Goal: Information Seeking & Learning: Find specific fact

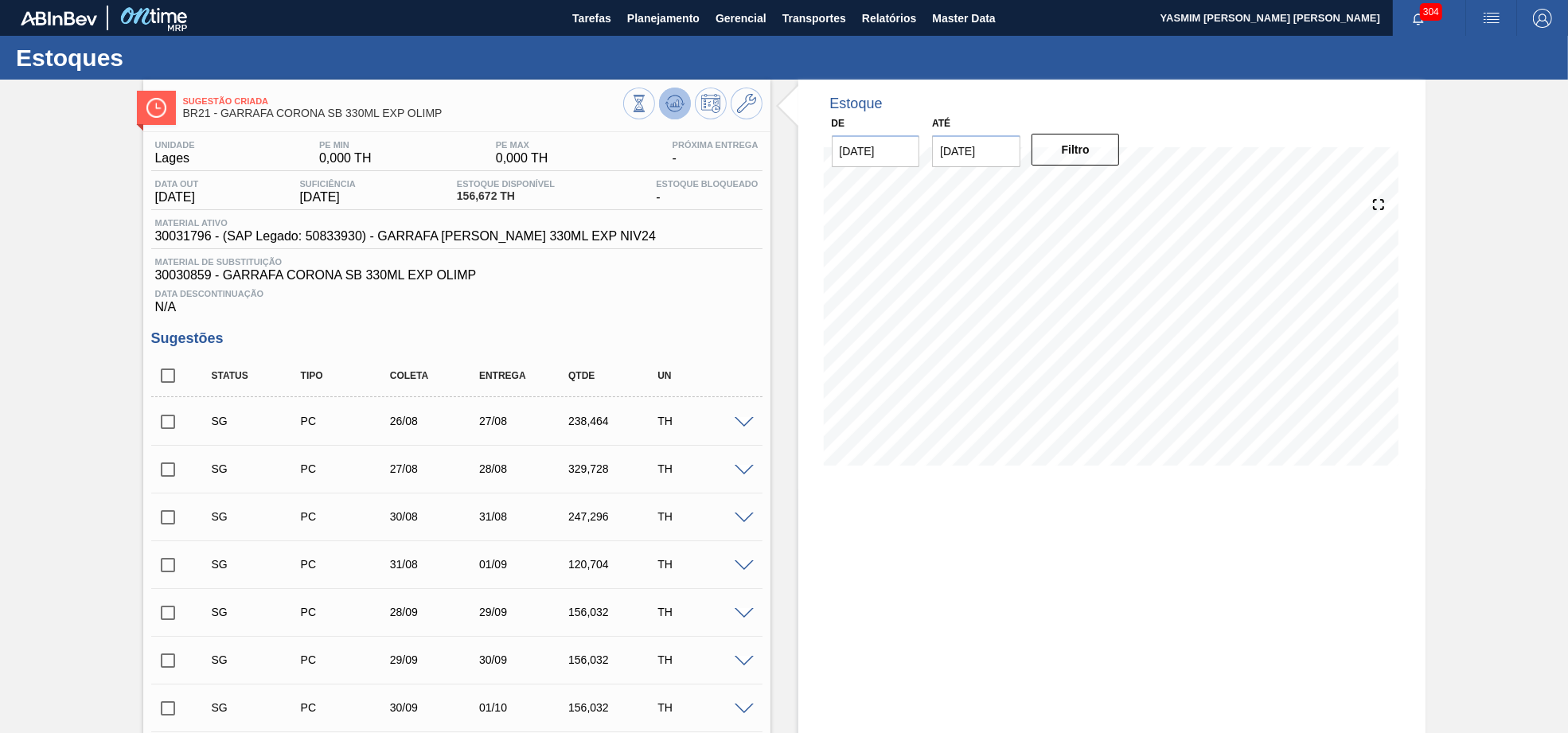
click at [684, 107] on button at bounding box center [674, 103] width 32 height 32
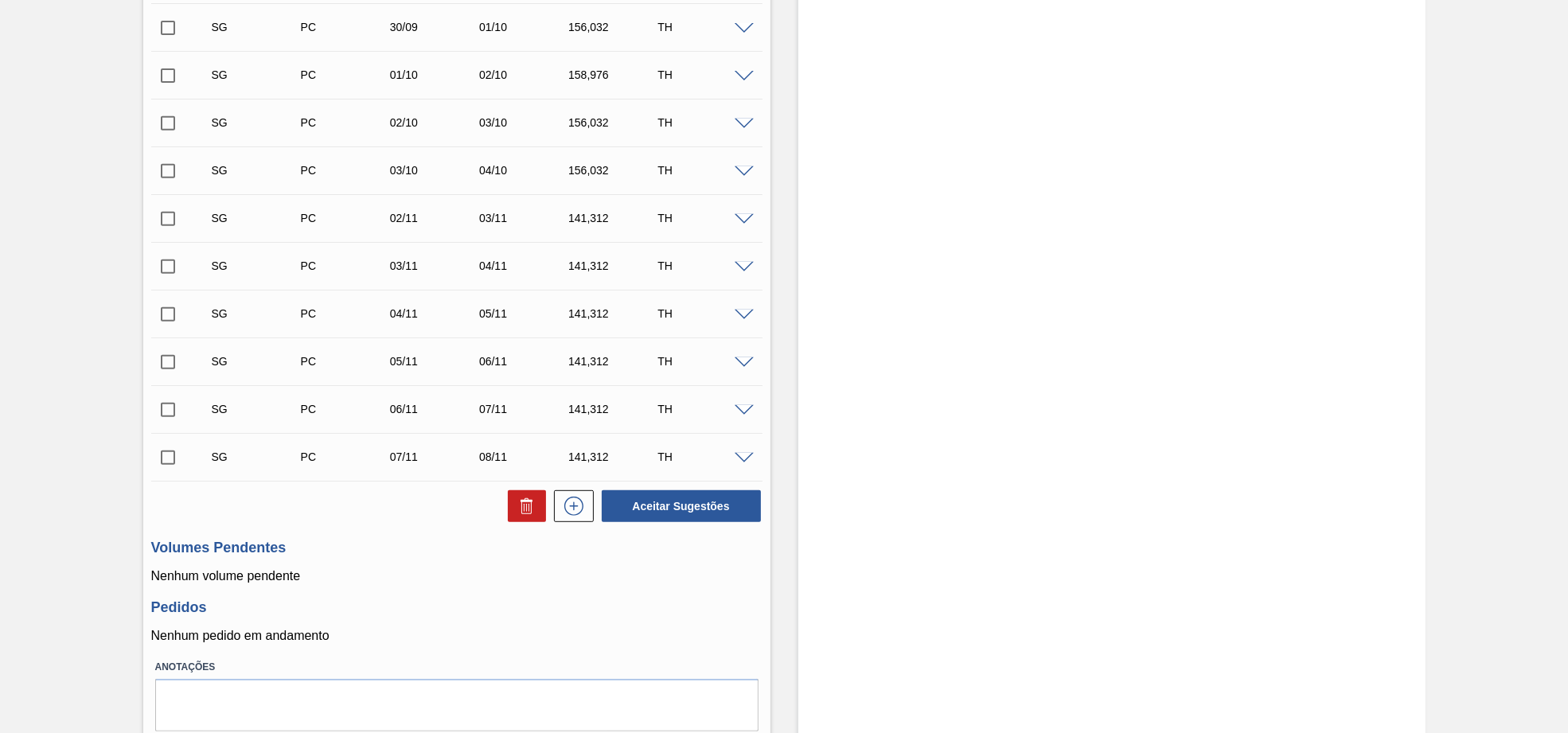
scroll to position [738, 0]
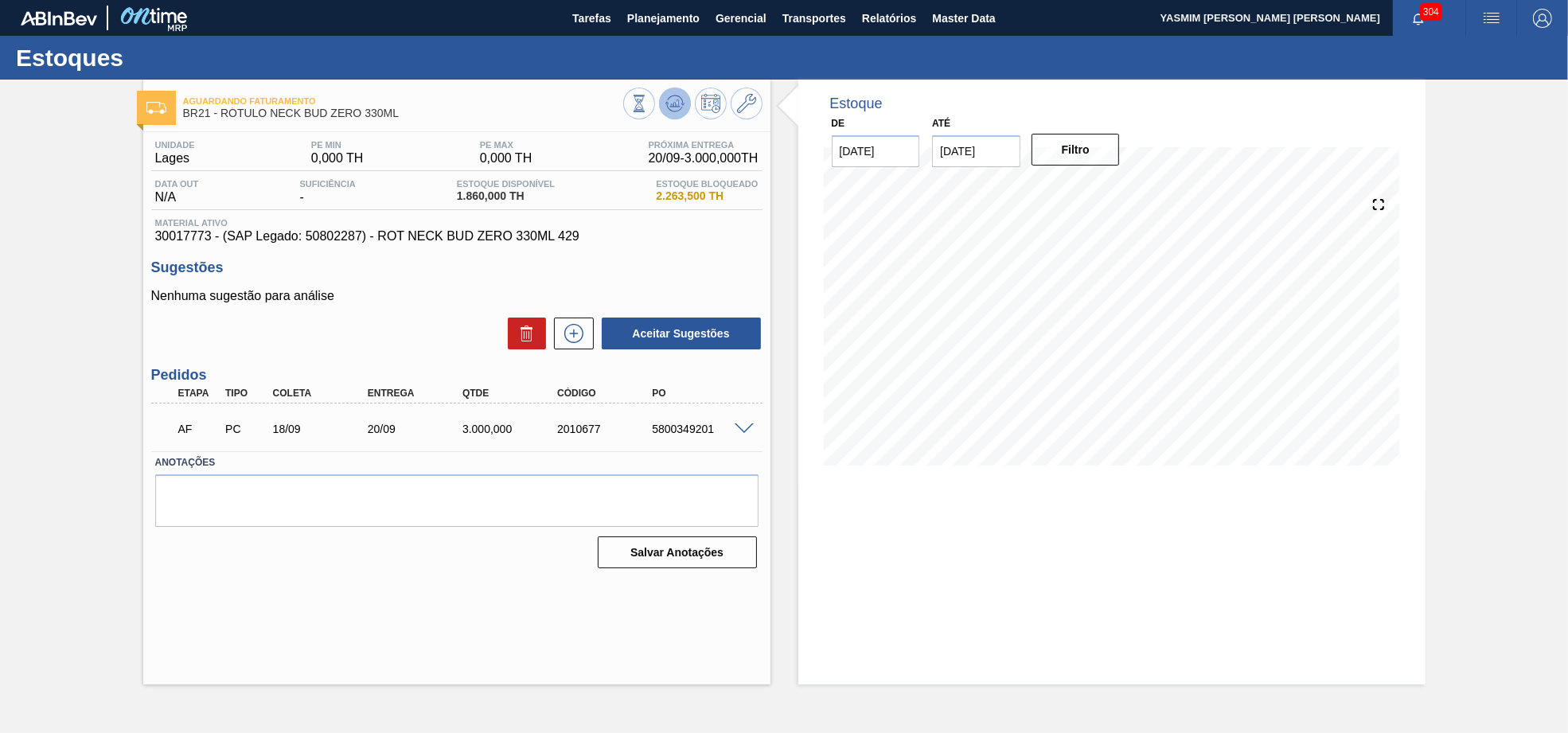
click at [666, 103] on icon at bounding box center [667, 103] width 3 height 3
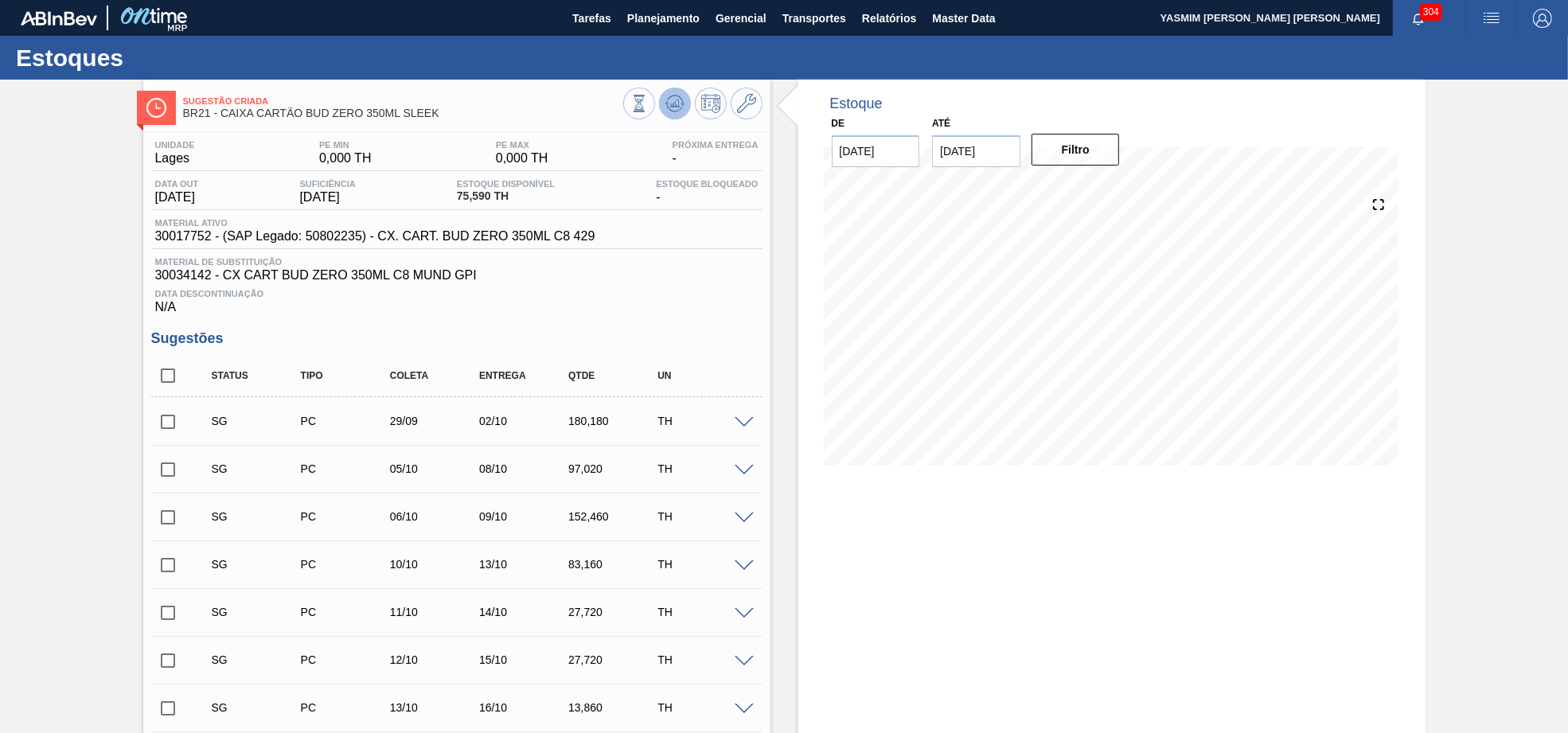
click at [677, 97] on icon at bounding box center [675, 103] width 19 height 19
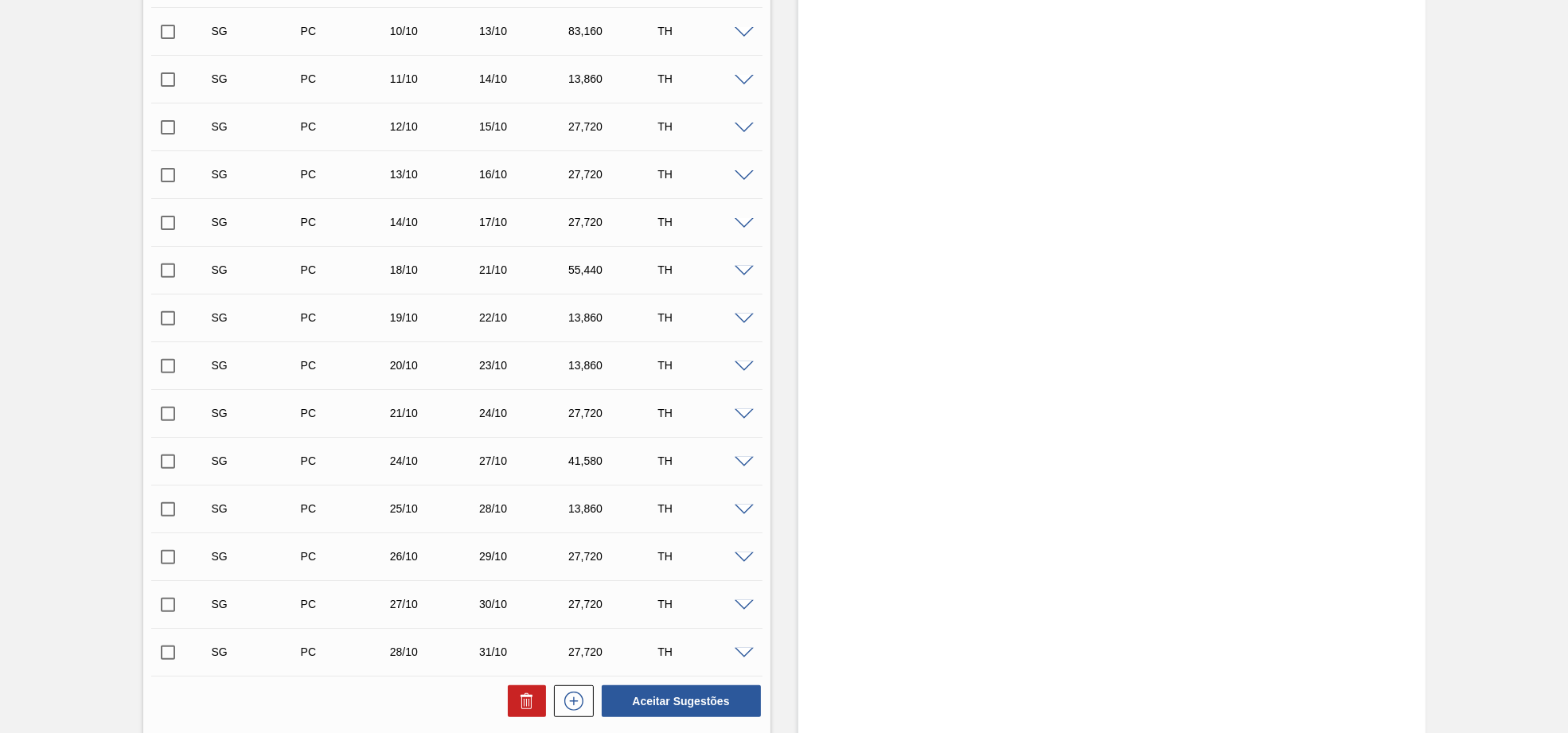
scroll to position [724, 0]
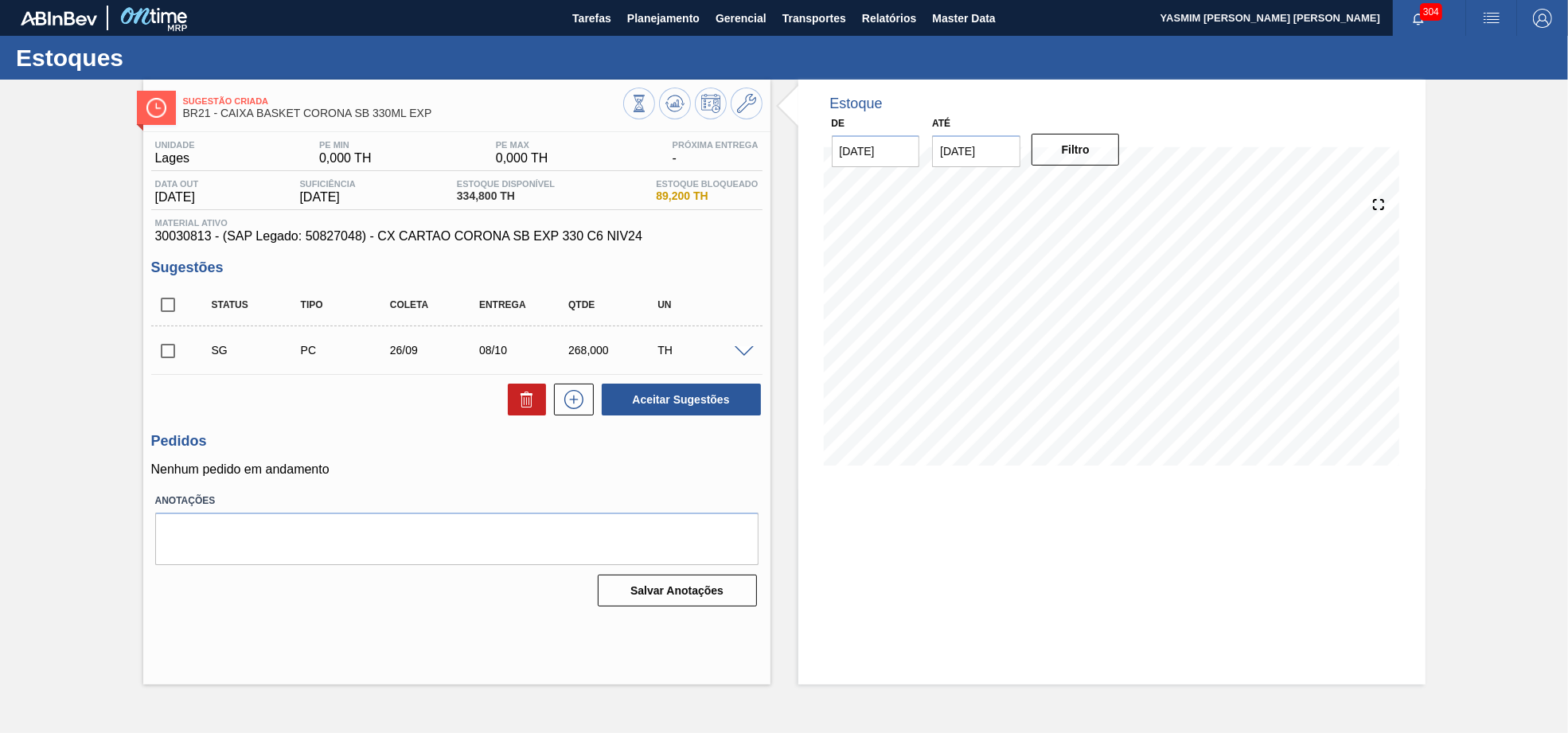
click at [611, 243] on span "30030813 - (SAP Legado: 50827048) - CX CARTAO CORONA SB EXP 330 C6 NIV24" at bounding box center [457, 236] width 603 height 15
copy span "30030813 - (SAP Legado: 50827048) - CX CARTAO CORONA SB EXP 330 C6 NIV24"
click at [672, 98] on icon at bounding box center [675, 103] width 19 height 19
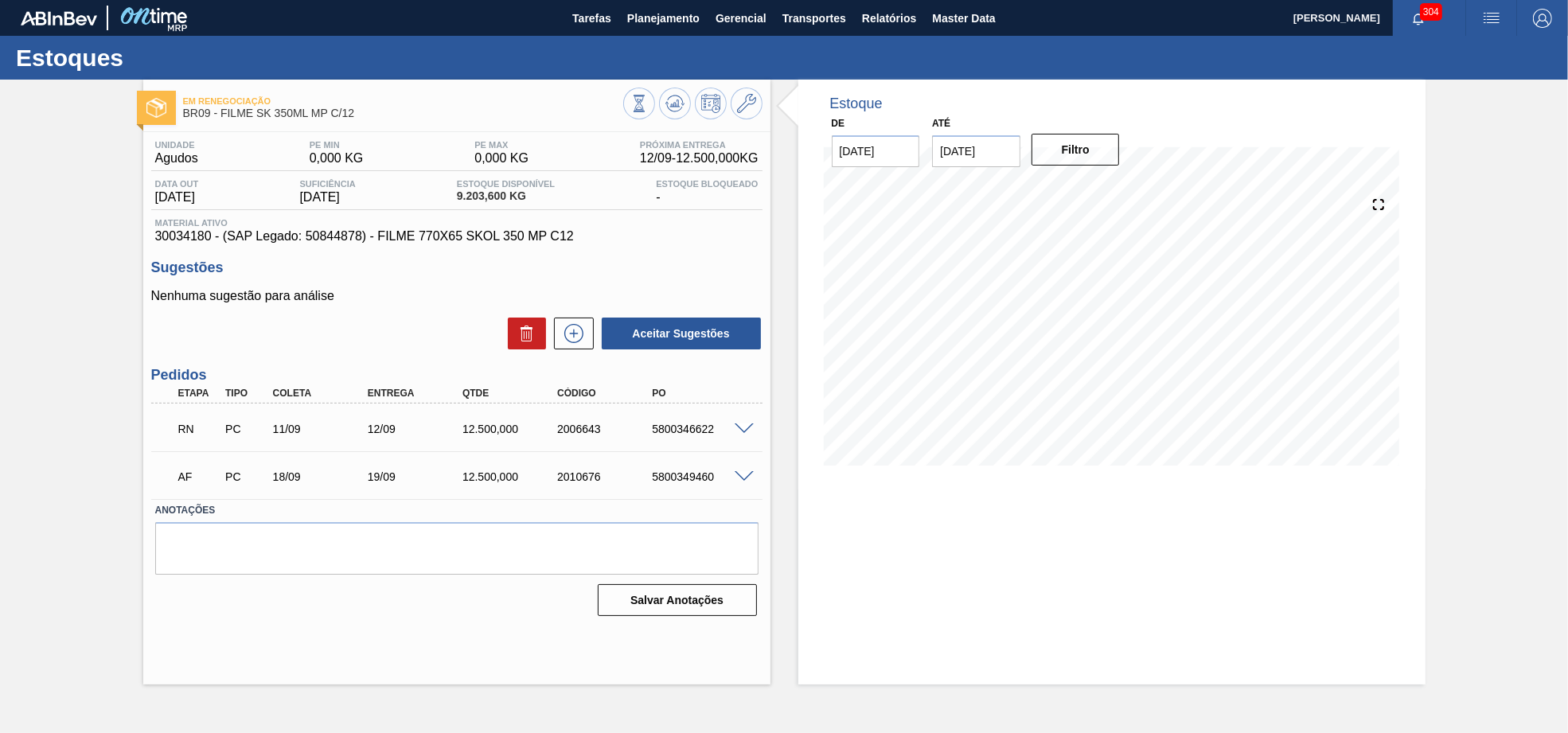
drag, startPoint x: 749, startPoint y: 423, endPoint x: 738, endPoint y: 425, distance: 11.2
click at [742, 425] on div "RN PC 11/09 12/09 12.500,000 2006643 5800346622" at bounding box center [456, 427] width 611 height 40
click at [724, 434] on div "5800346622" at bounding box center [701, 429] width 107 height 13
click at [749, 423] on div "RN PC 11/09 12/09 12.500,000 2006643 5800346622" at bounding box center [456, 427] width 611 height 40
click at [747, 431] on span at bounding box center [744, 429] width 19 height 12
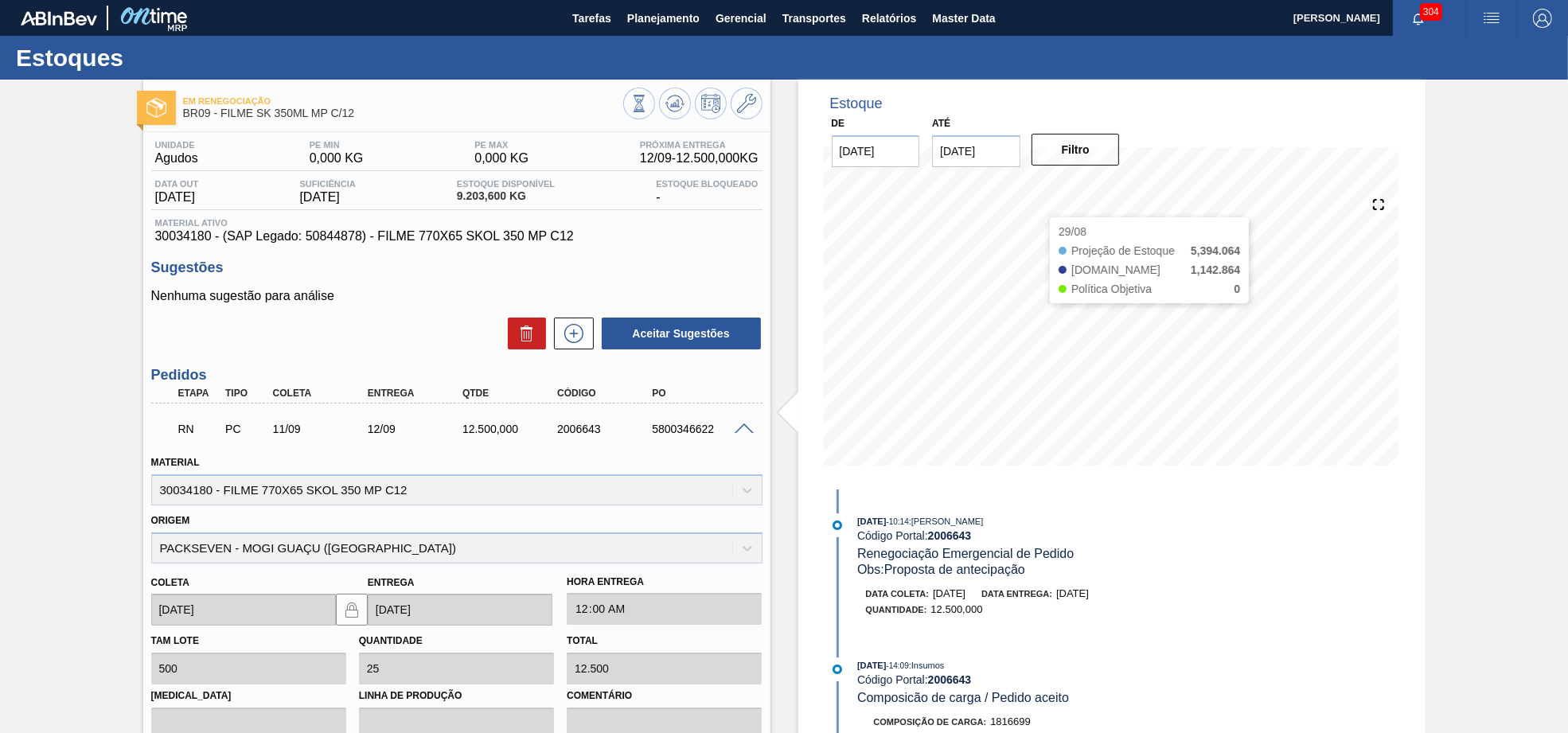
click at [1010, 144] on input "08/09/2025" at bounding box center [976, 150] width 88 height 32
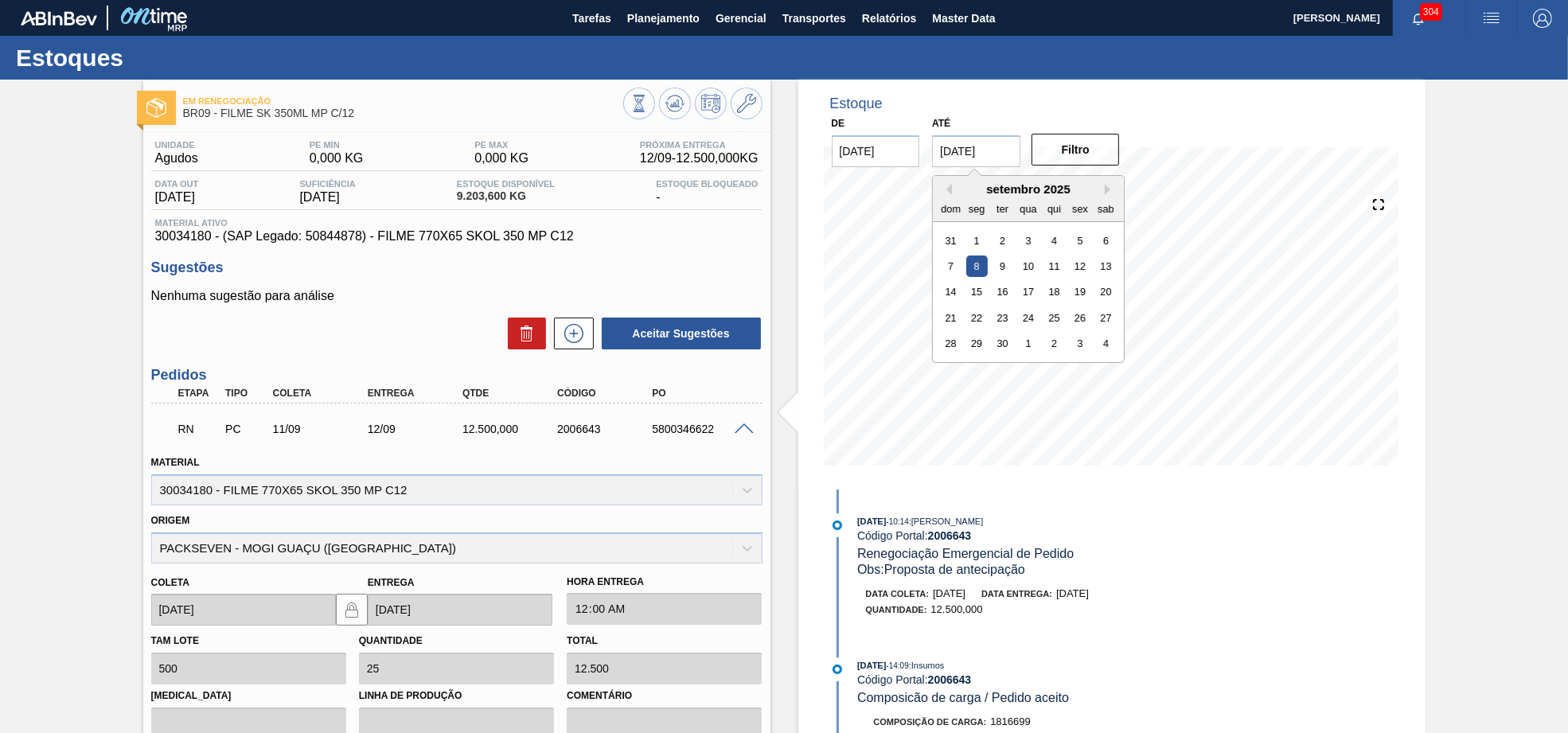
click at [1008, 361] on div "setembro 2025 dom seg ter qua qui sex sab 31 1 2 3 4 5 6 7 8 9 10 11 12 13 14 1…" at bounding box center [1028, 269] width 191 height 186
click at [1003, 353] on div "28 29 30 1 2 3 4" at bounding box center [1028, 343] width 180 height 26
click at [1001, 349] on div "30" at bounding box center [1001, 343] width 21 height 21
type input "30/09/2025"
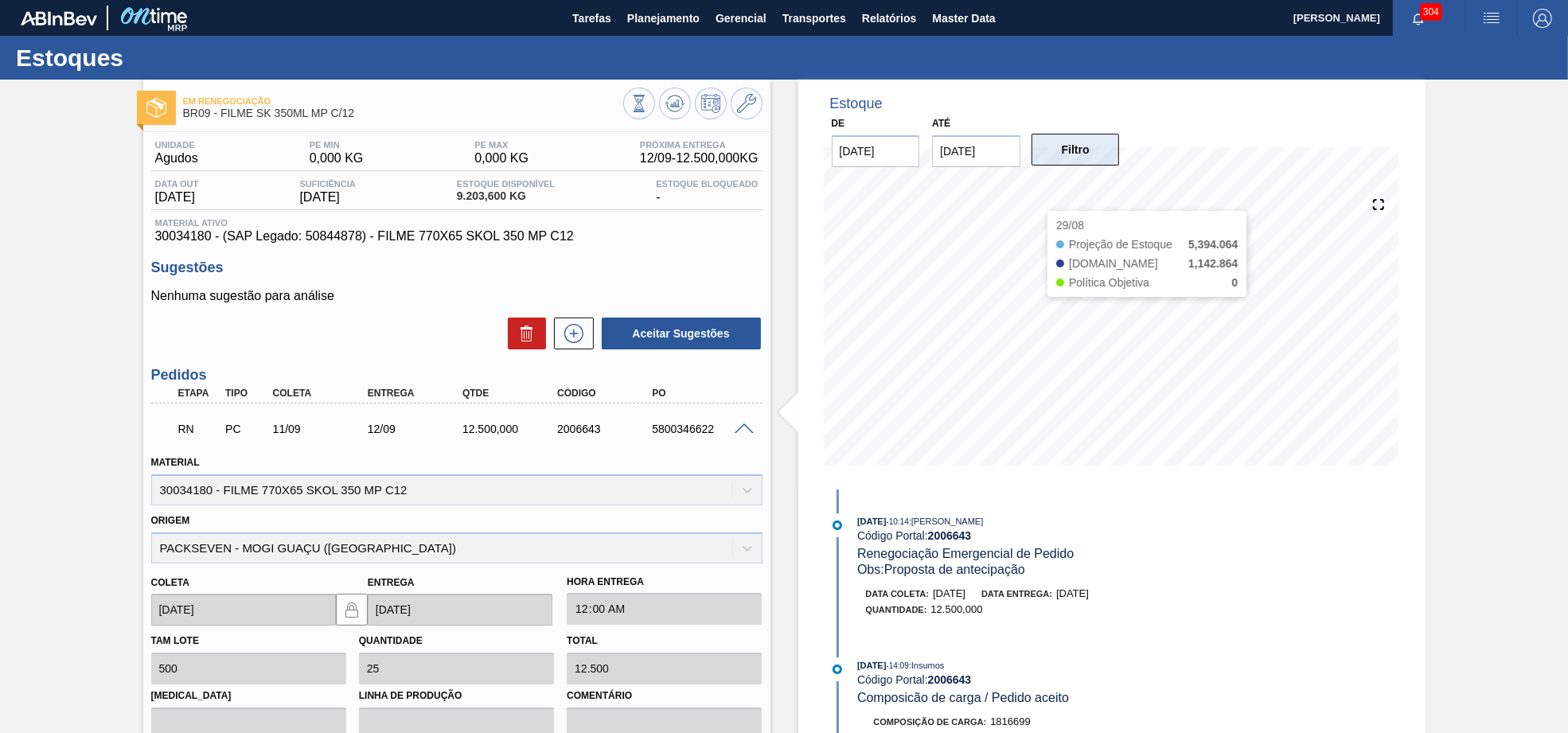
click at [1060, 156] on button "Filtro" at bounding box center [1075, 149] width 88 height 32
click at [678, 101] on icon at bounding box center [675, 103] width 19 height 19
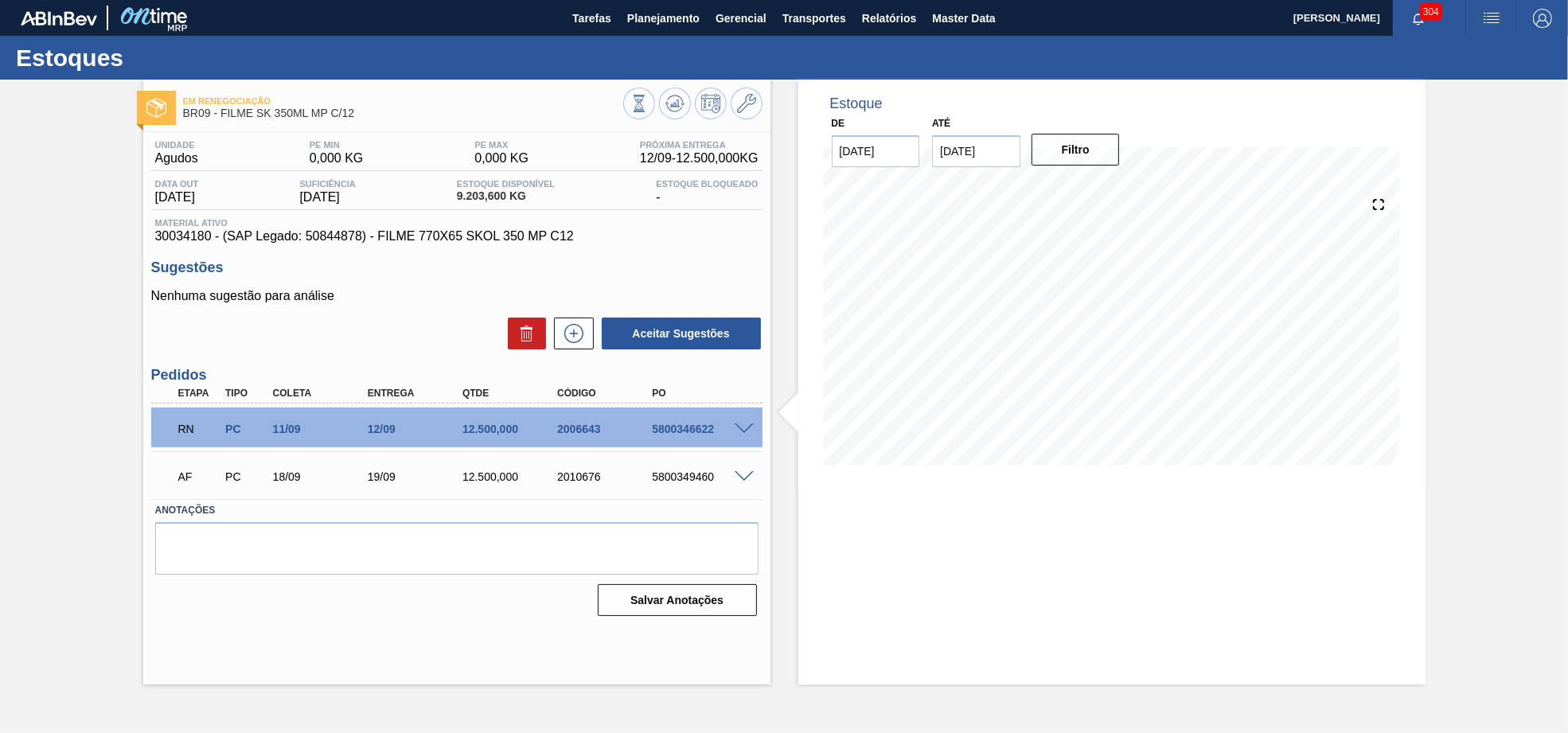
click at [748, 425] on span at bounding box center [744, 429] width 19 height 12
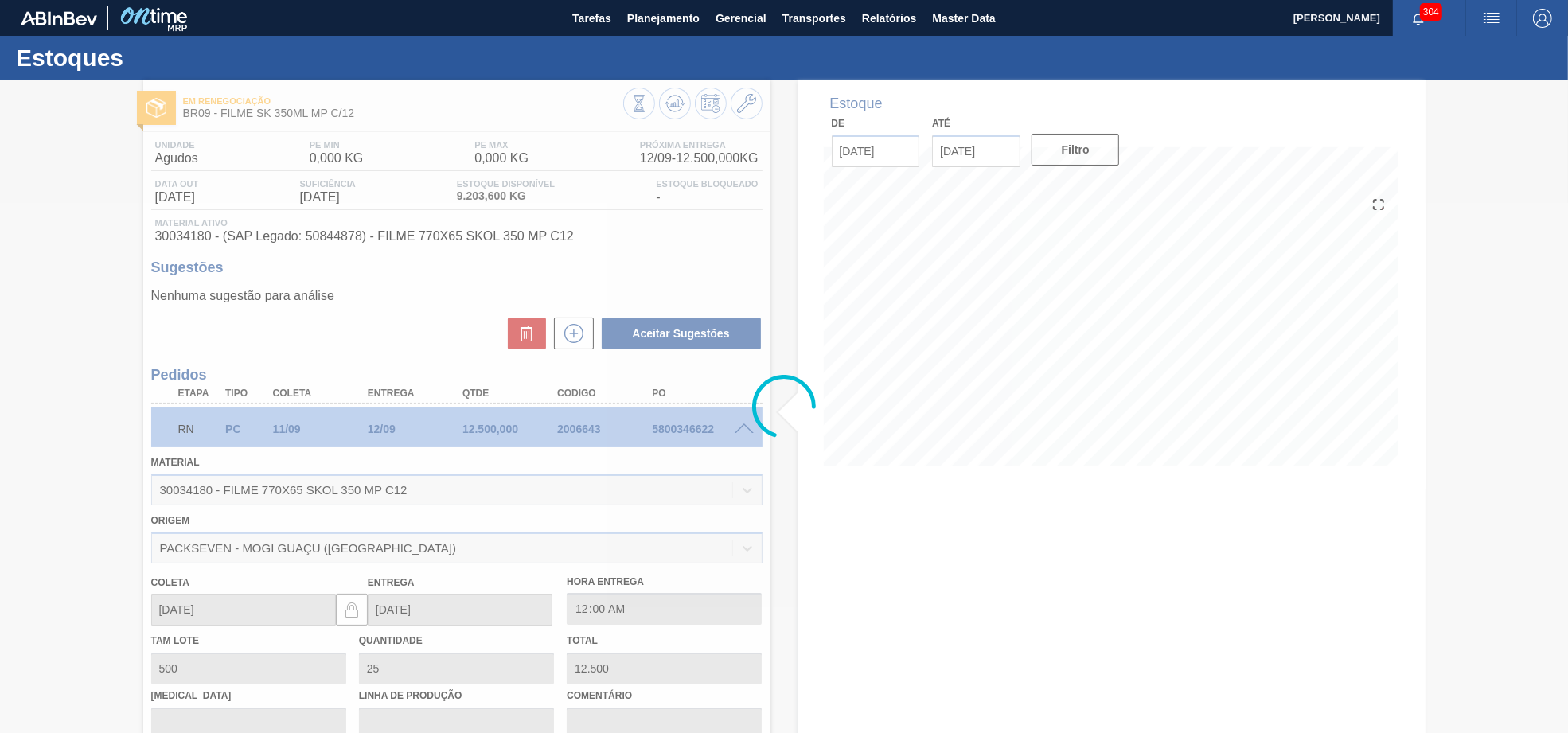
click at [569, 237] on div at bounding box center [784, 406] width 1568 height 654
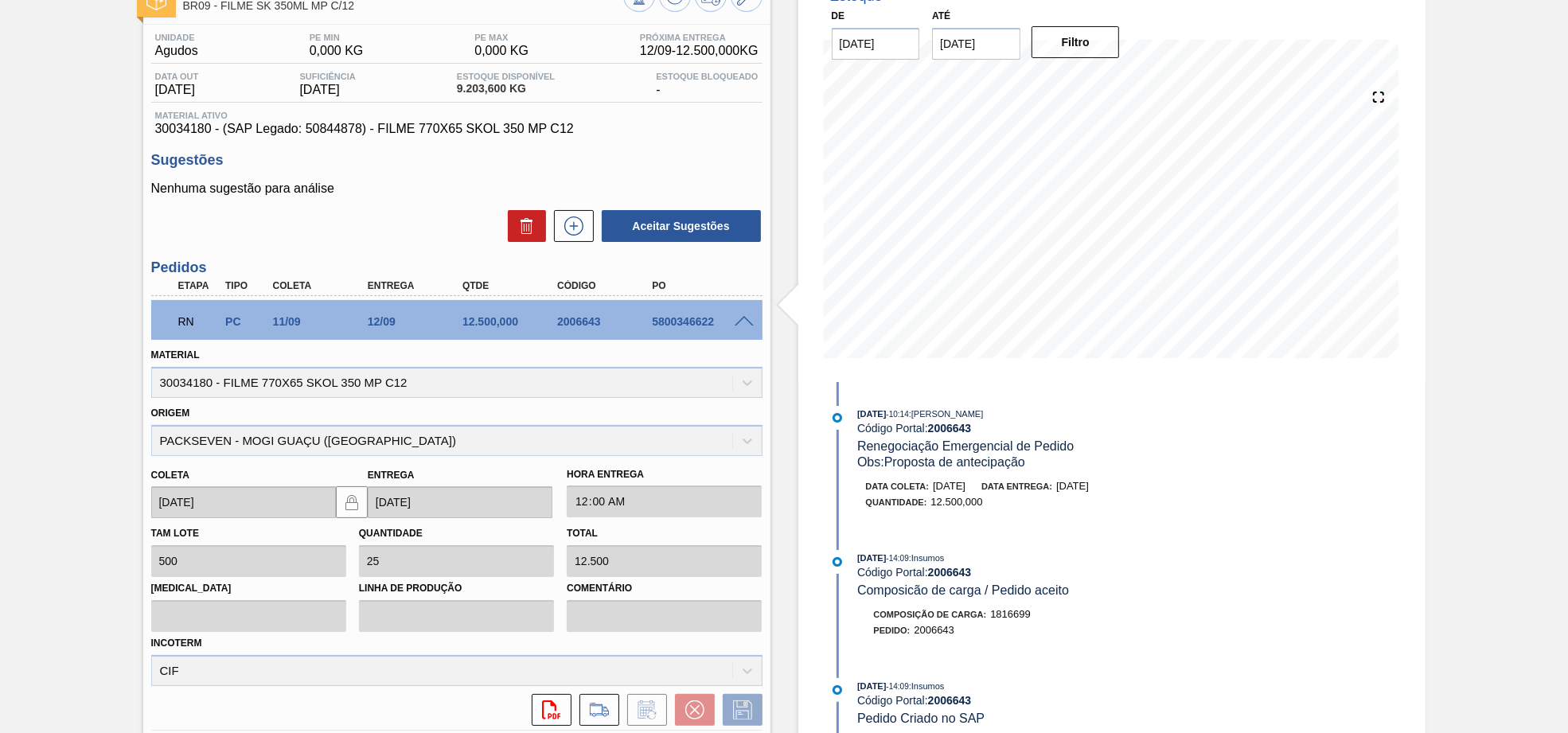
scroll to position [105, 0]
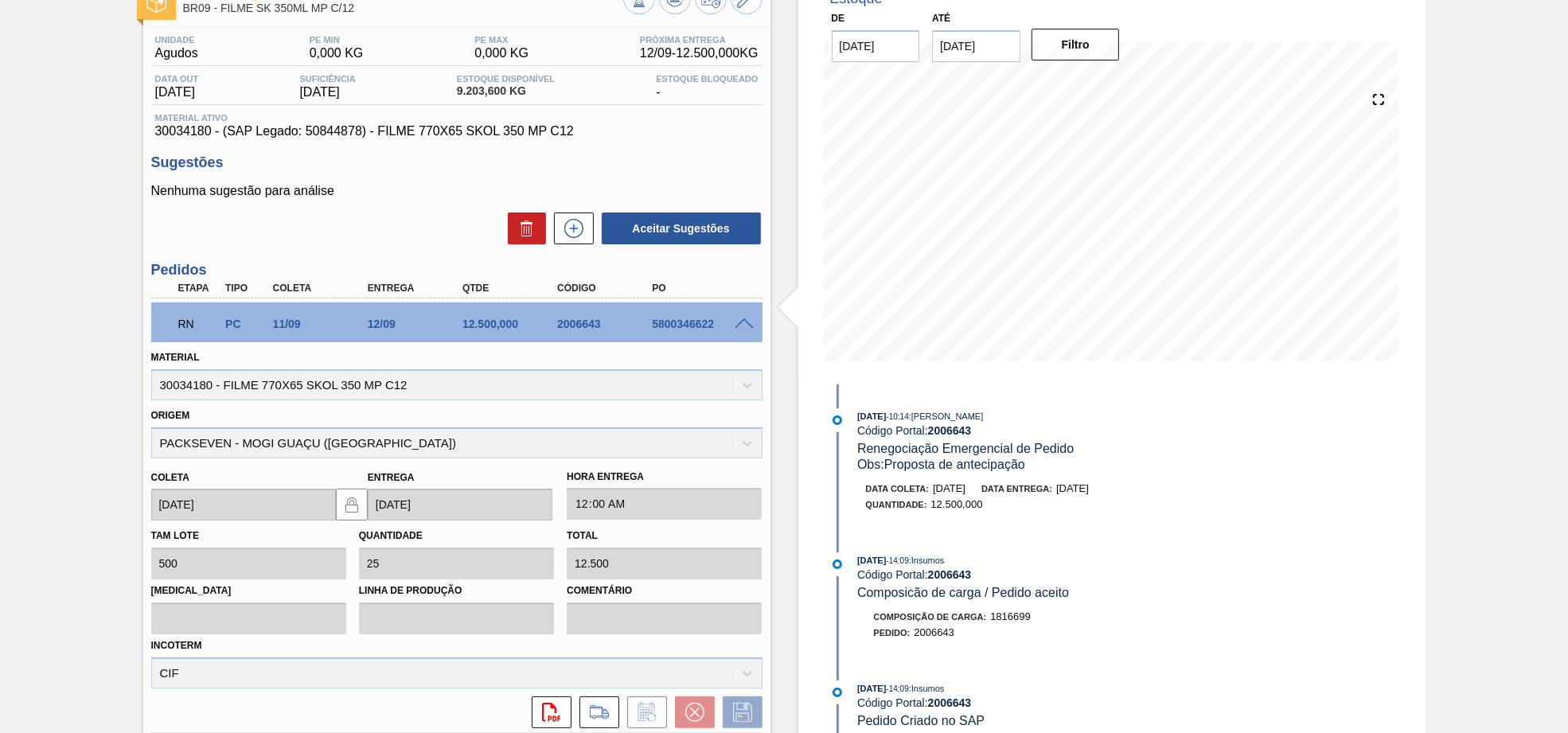
click at [747, 328] on span at bounding box center [744, 325] width 19 height 12
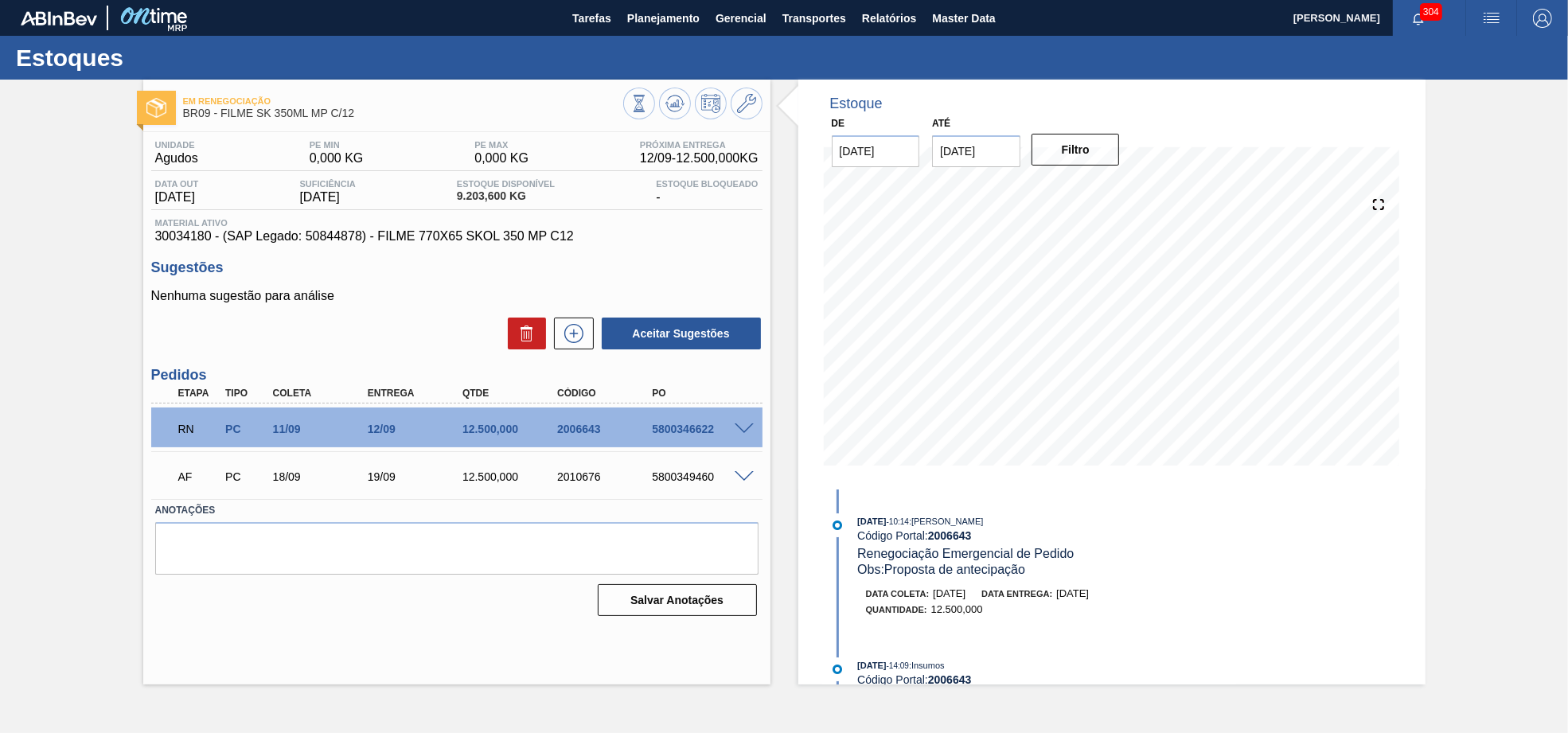
click at [452, 247] on div "Unidade Agudos PE MIN 0,000 KG PE MAX 0,000 KG Próxima Entrega 12/09 - 12.500,0…" at bounding box center [457, 377] width 627 height 490
click at [452, 243] on span "30034180 - (SAP Legado: 50844878) - FILME 770X65 SKOL 350 MP C12" at bounding box center [457, 236] width 603 height 15
copy span "30034180 - (SAP Legado: 50844878) - FILME 770X65 SKOL 350 MP C12"
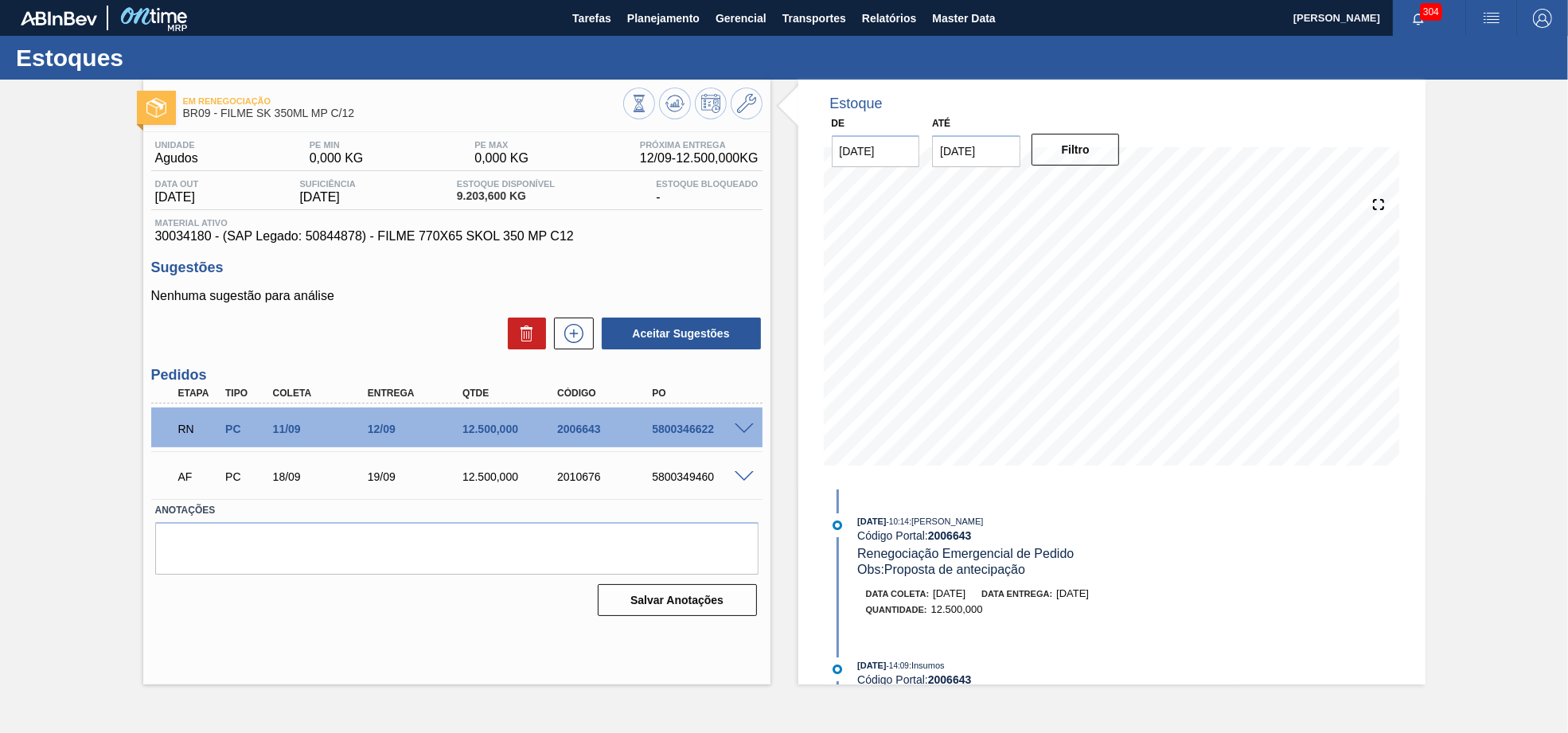
click at [462, 246] on div "Unidade Agudos PE MIN 0,000 KG PE MAX 0,000 KG Próxima Entrega 12/09 - 12.500,0…" at bounding box center [457, 377] width 627 height 490
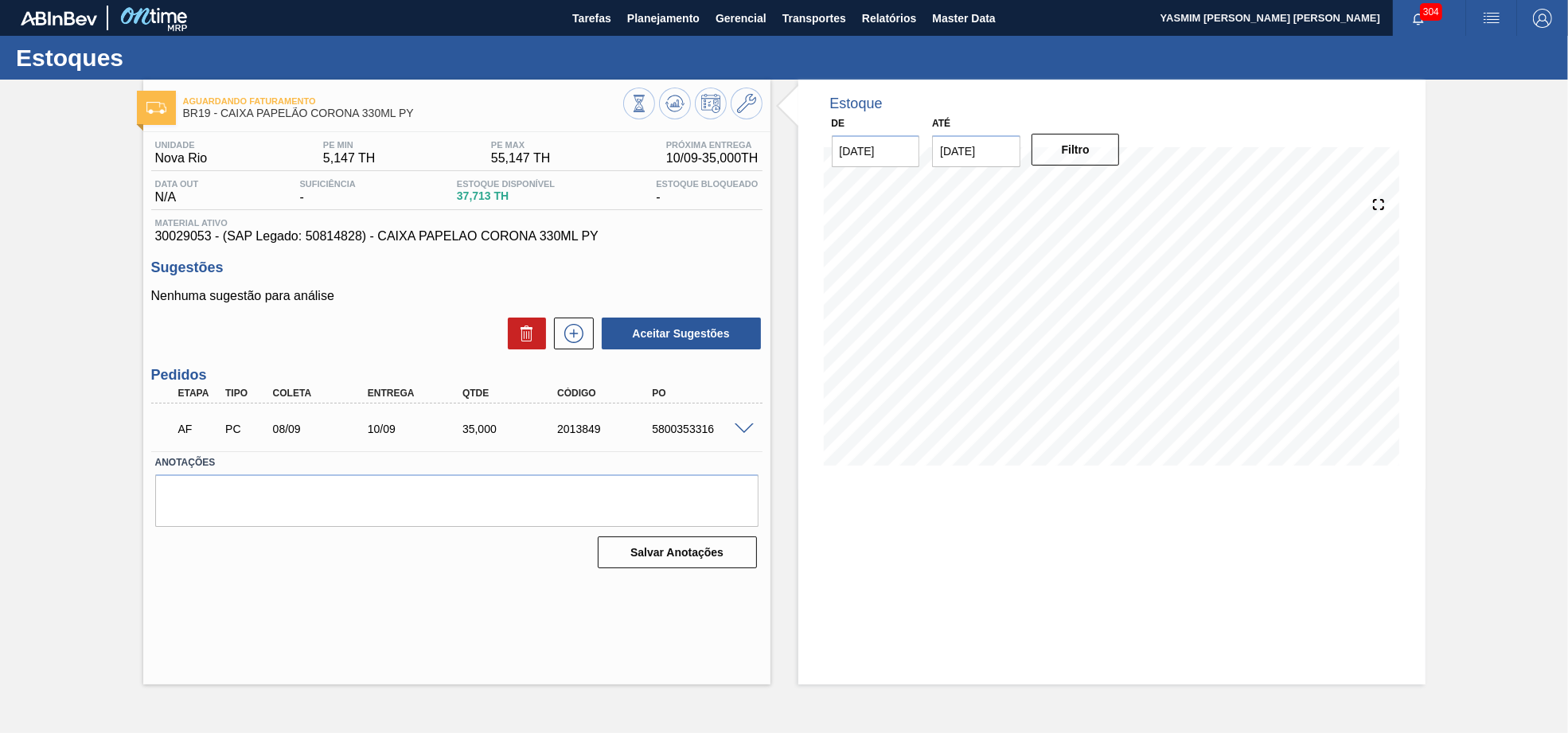
click at [737, 434] on div "AF PC 08/09 10/09 35,000 2013849 5800353316" at bounding box center [456, 427] width 611 height 40
click at [743, 434] on span at bounding box center [744, 429] width 19 height 12
